Goal: Check status: Check status

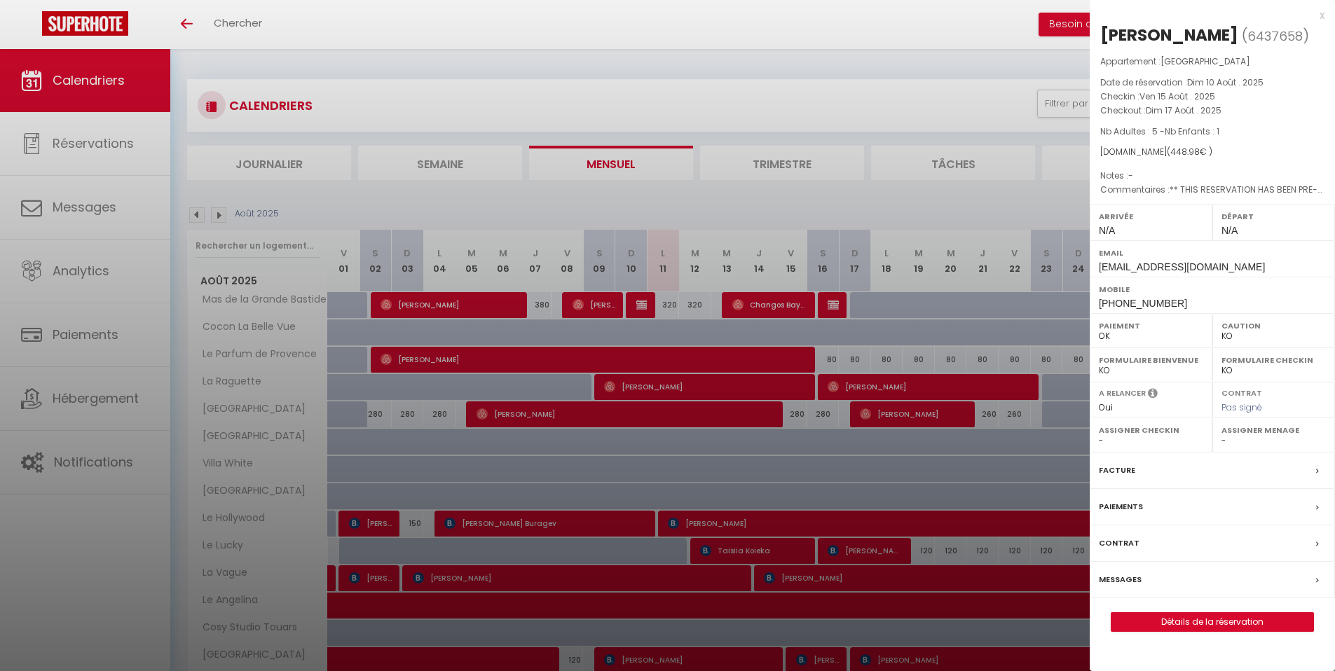
select select "KO"
select select "0"
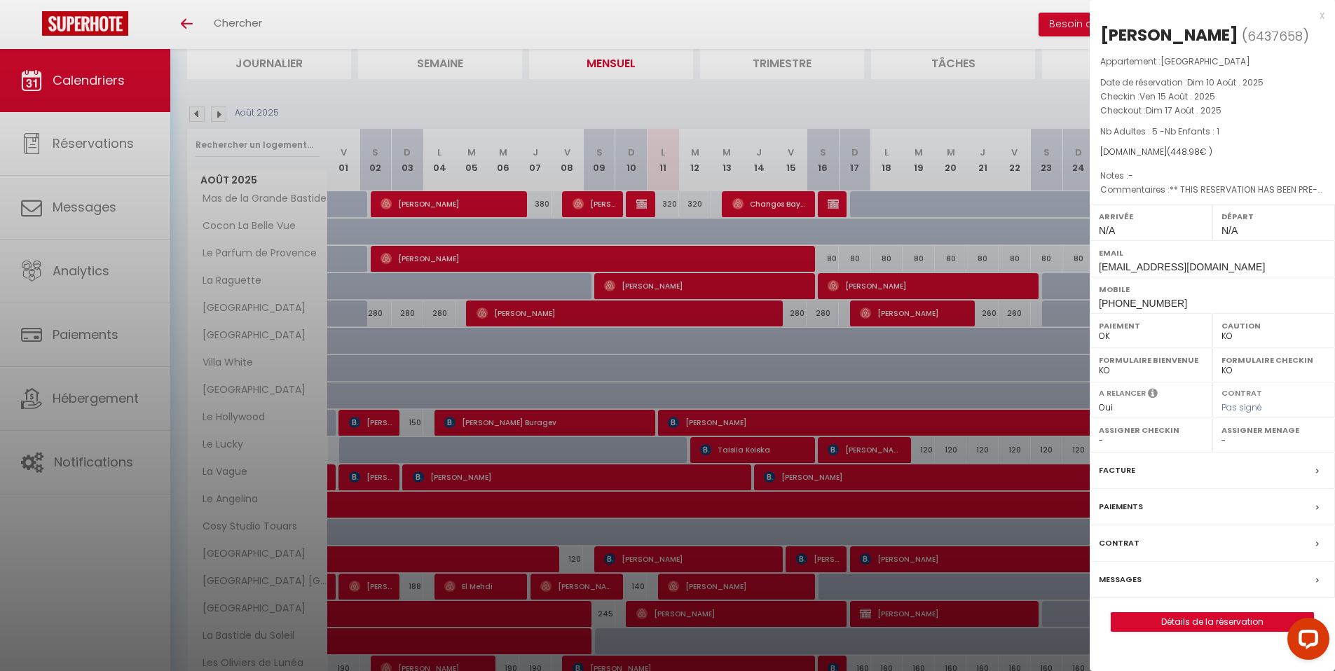
click at [1323, 15] on div "x" at bounding box center [1207, 15] width 235 height 17
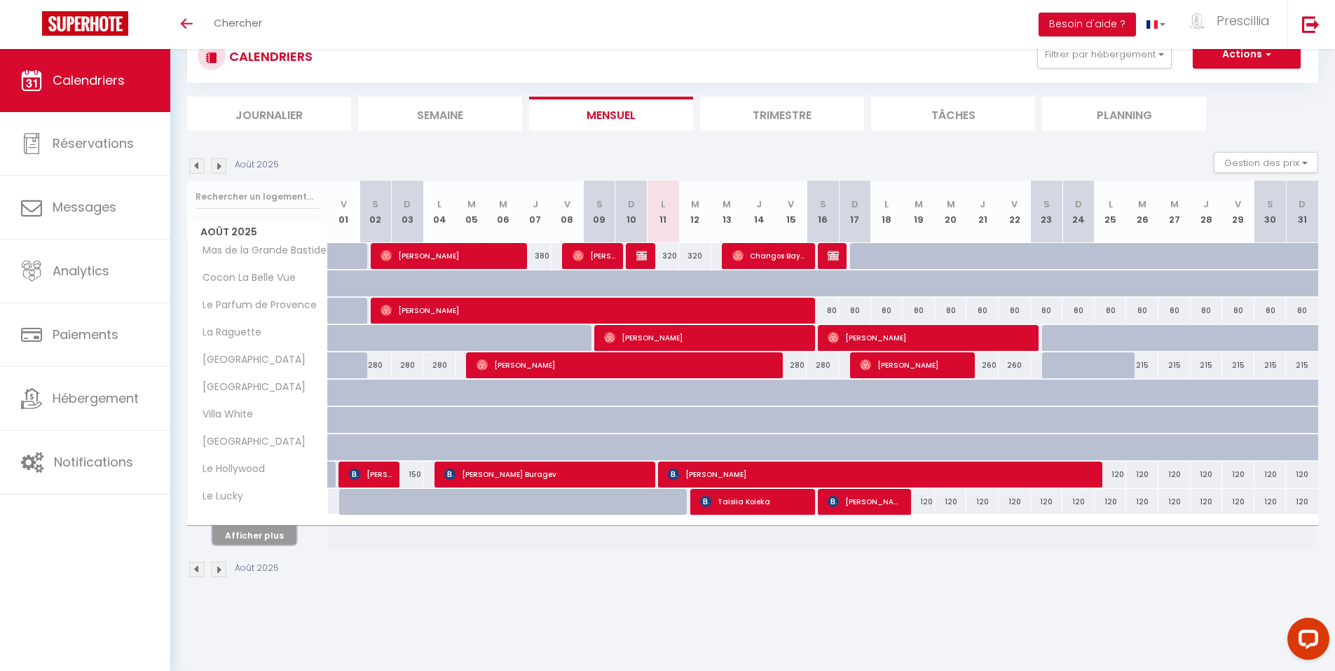
click at [263, 524] on button "Afficher plus" at bounding box center [254, 535] width 84 height 19
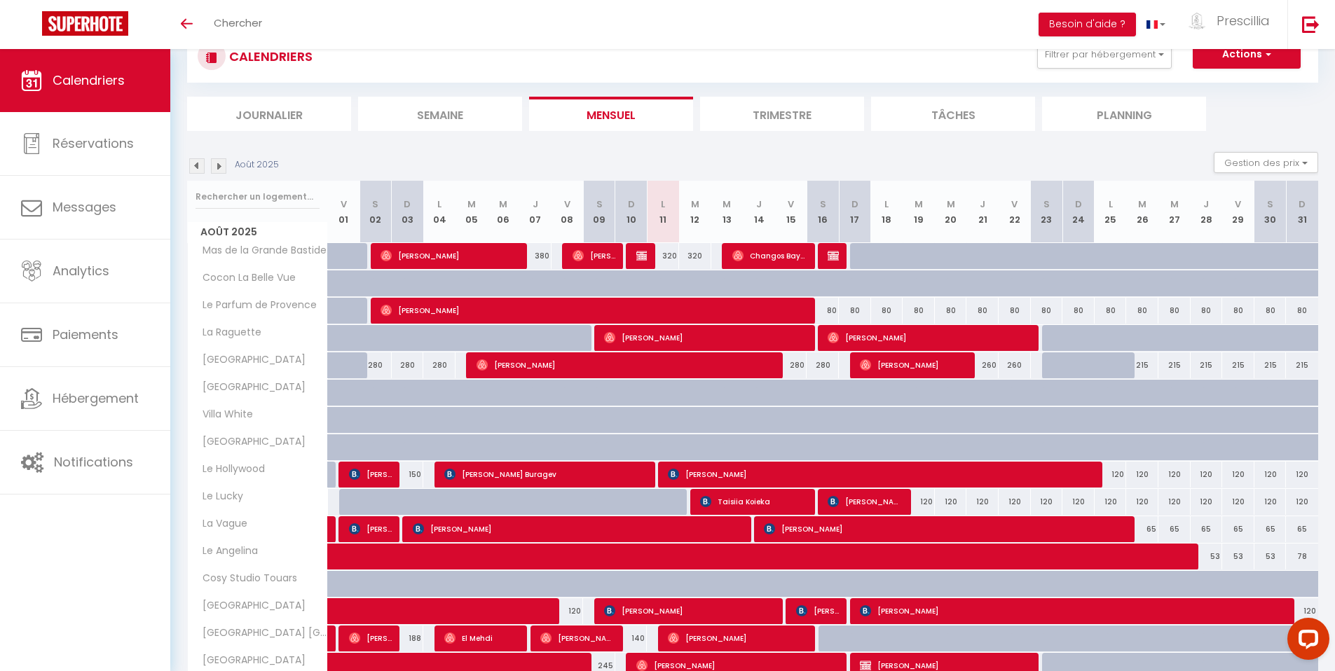
scroll to position [260, 0]
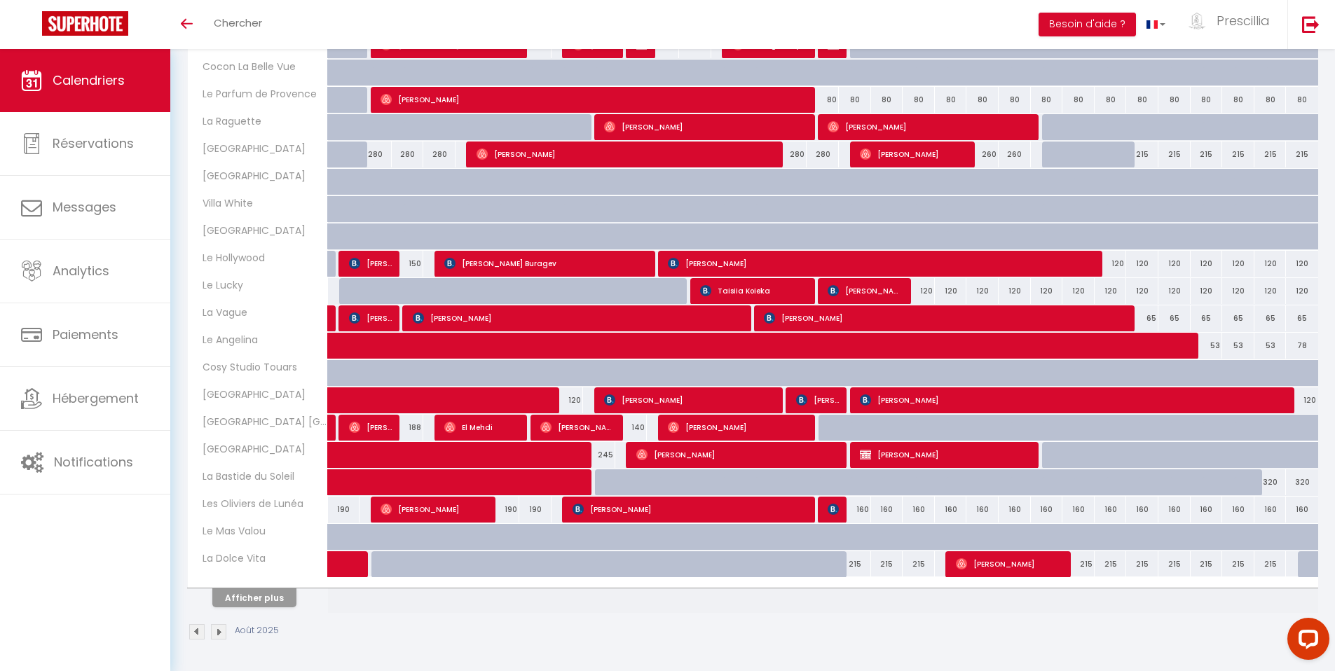
click at [218, 524] on img at bounding box center [218, 631] width 15 height 15
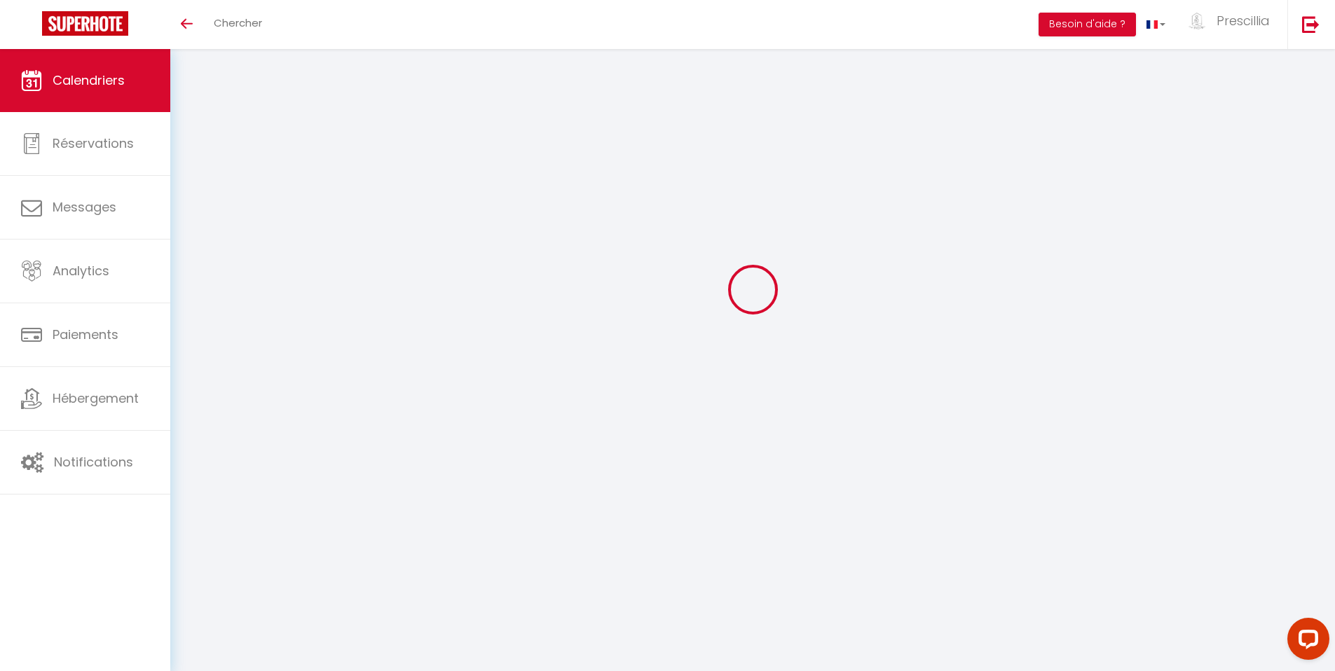
scroll to position [49, 0]
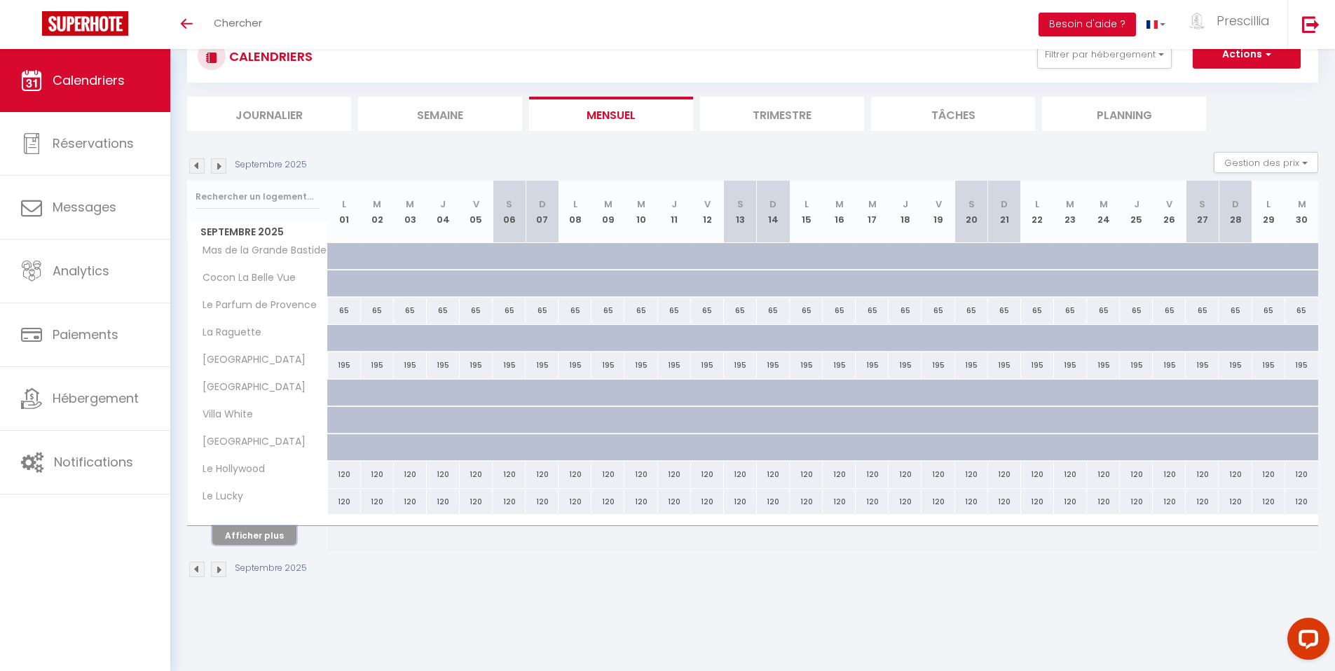
click at [267, 524] on button "Afficher plus" at bounding box center [254, 535] width 84 height 19
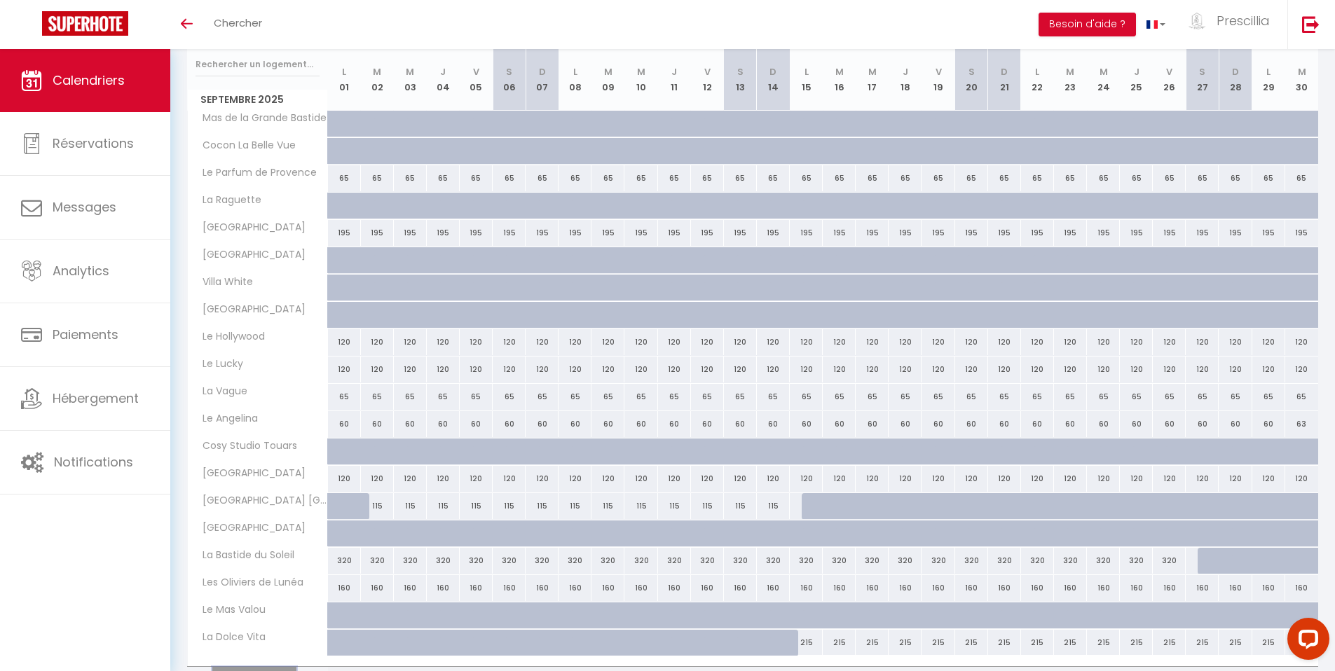
scroll to position [0, 0]
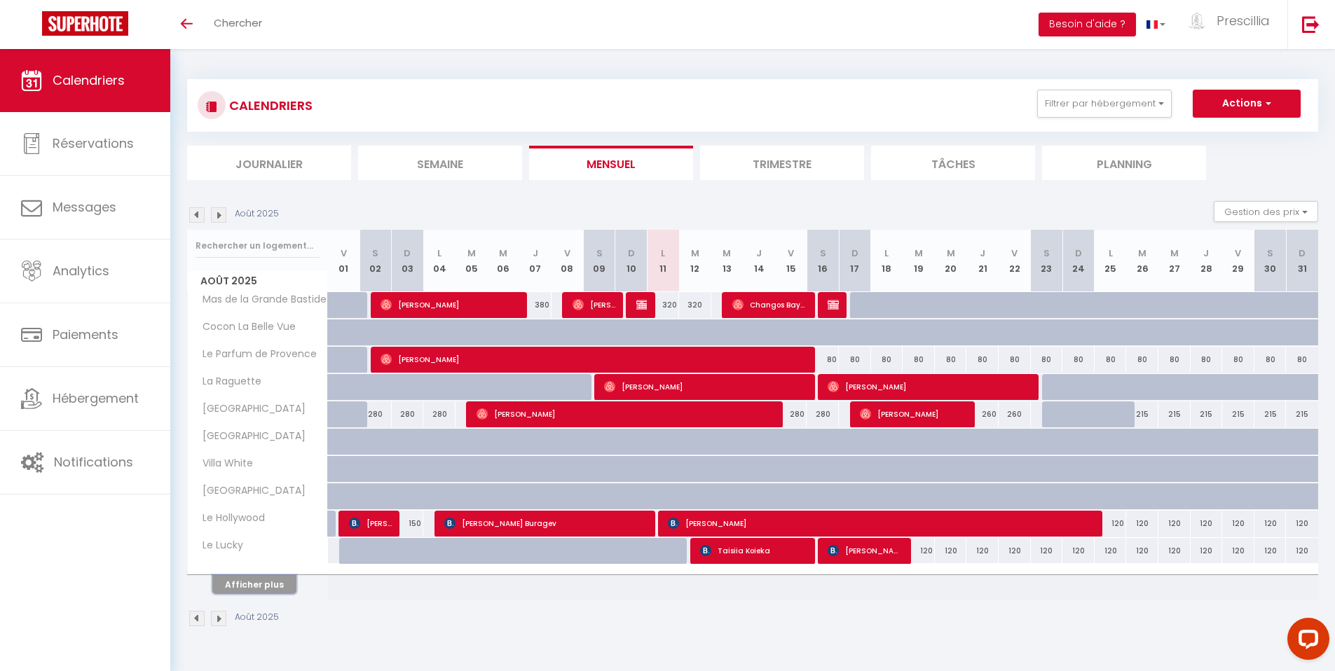
click at [255, 590] on button "Afficher plus" at bounding box center [254, 584] width 84 height 19
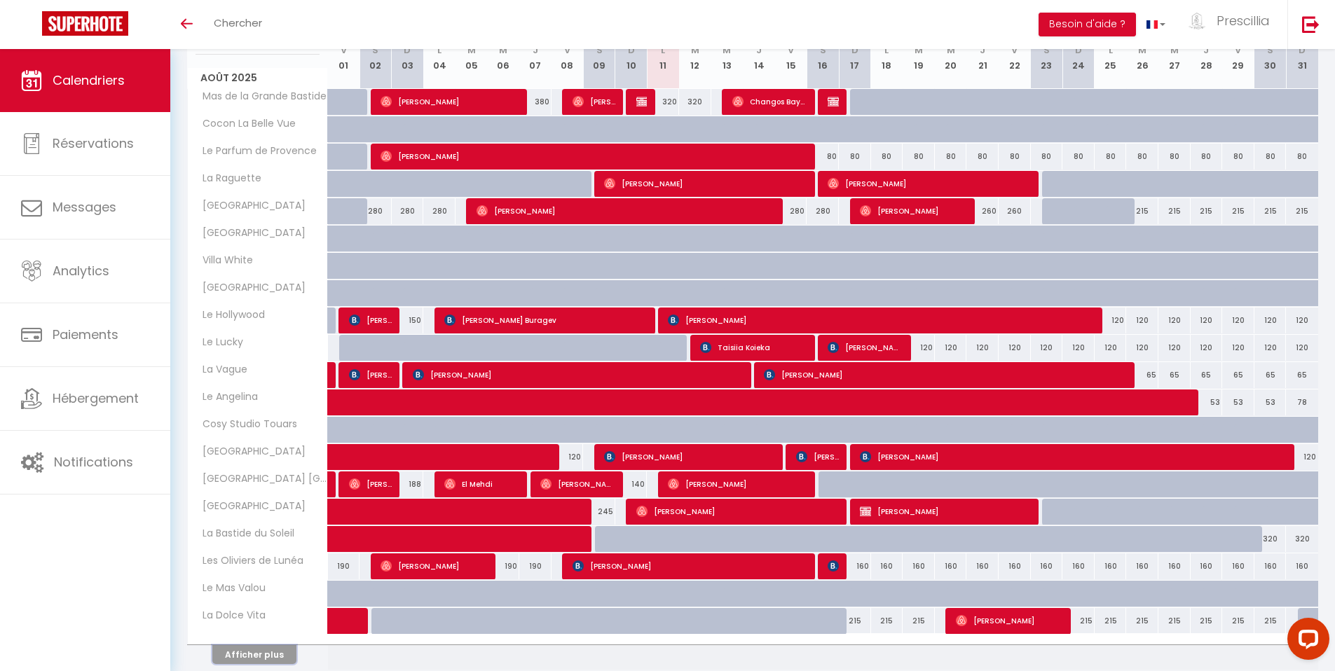
scroll to position [260, 0]
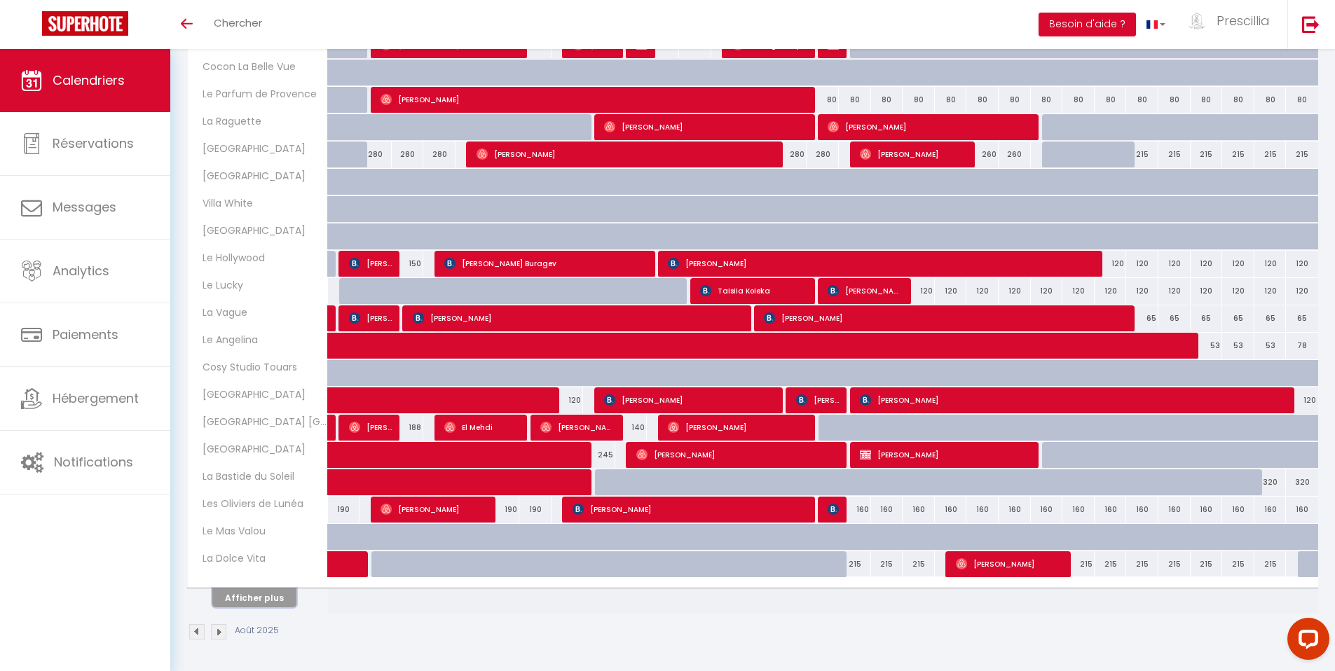
click at [276, 596] on button "Afficher plus" at bounding box center [254, 598] width 84 height 19
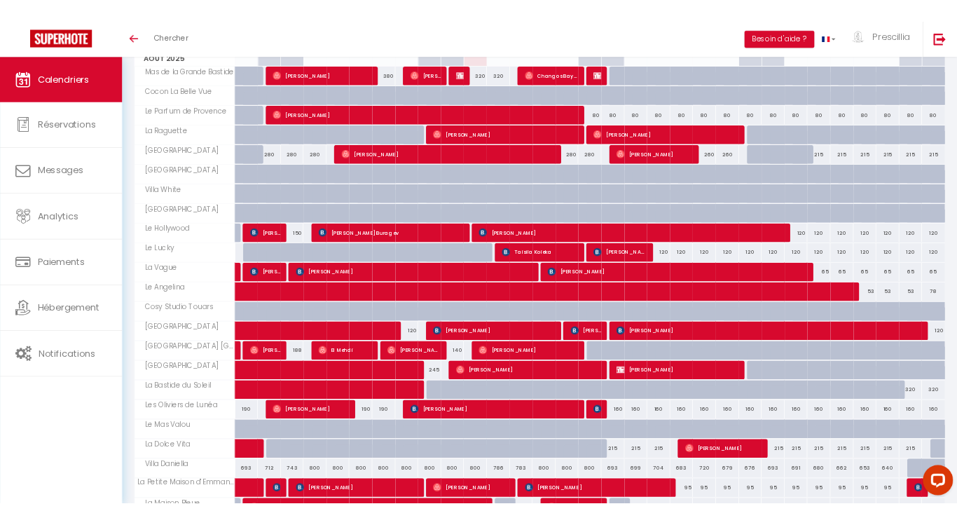
scroll to position [0, 0]
